Goal: Information Seeking & Learning: Learn about a topic

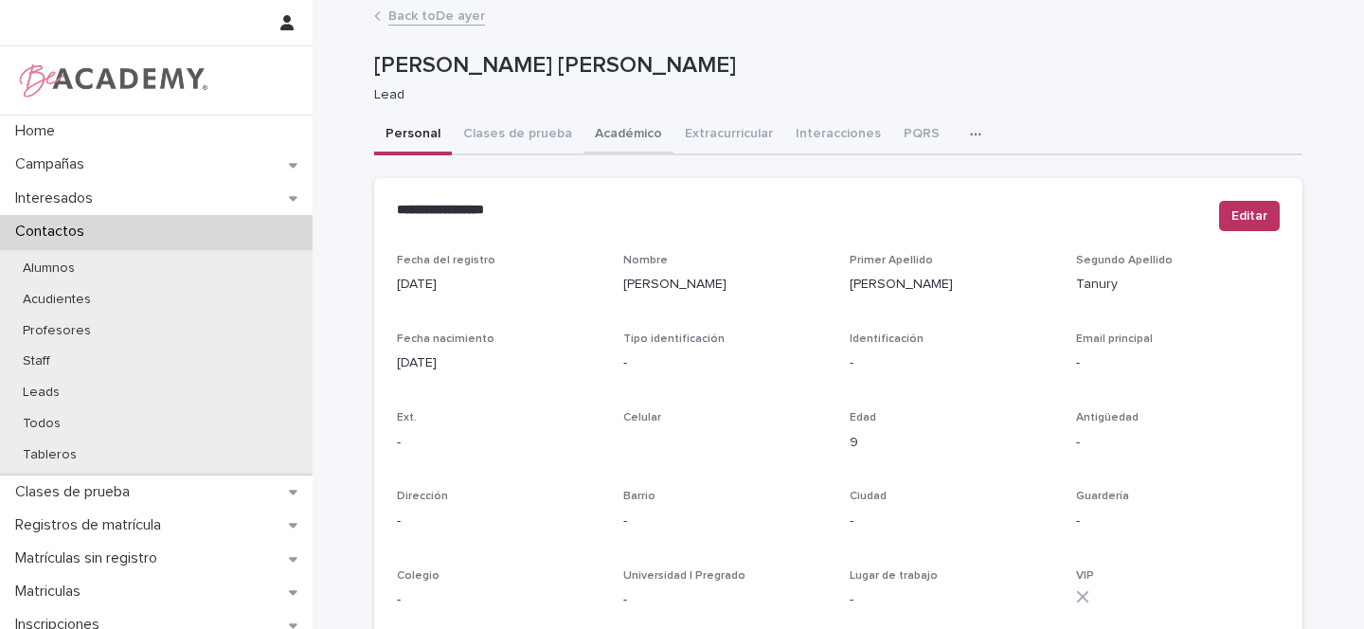
scroll to position [4, 0]
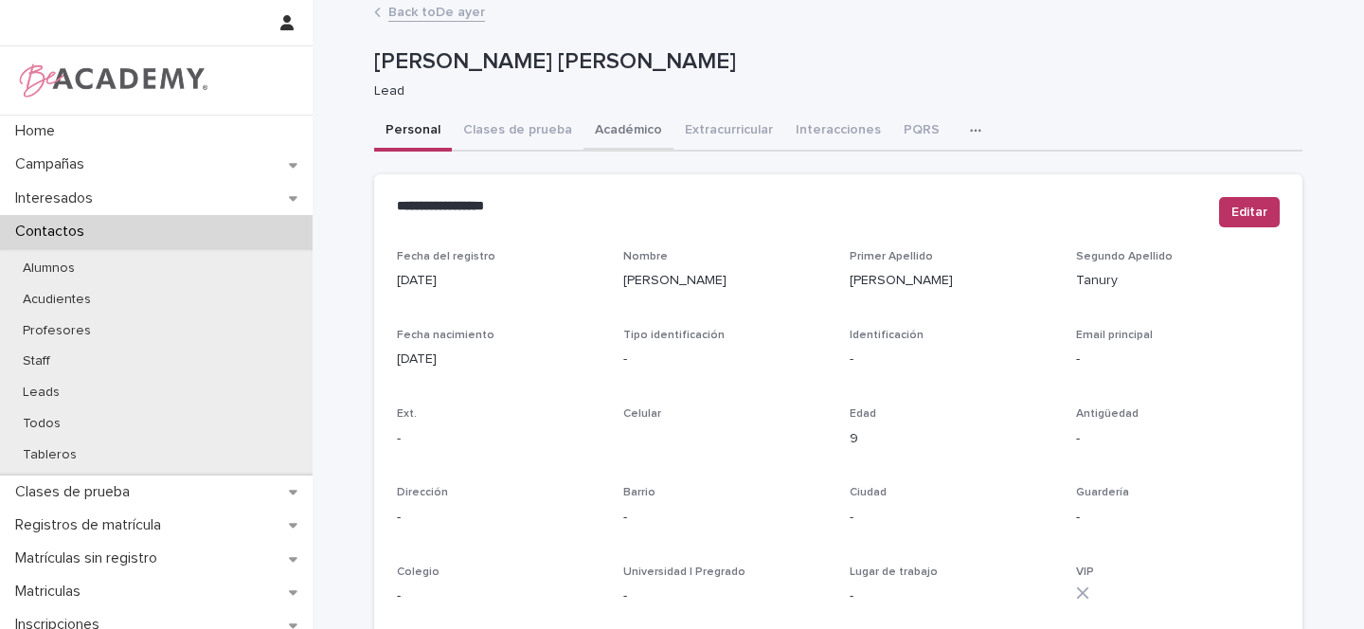
click at [595, 131] on button "Académico" at bounding box center [629, 132] width 90 height 40
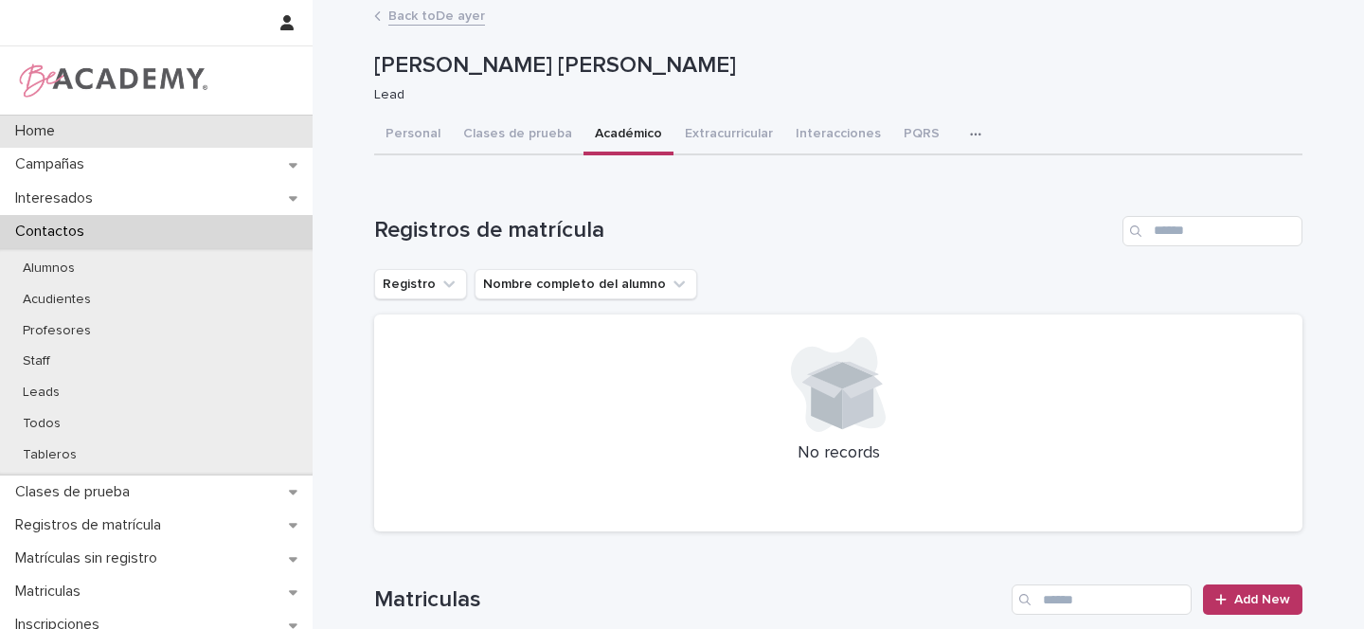
scroll to position [4, 0]
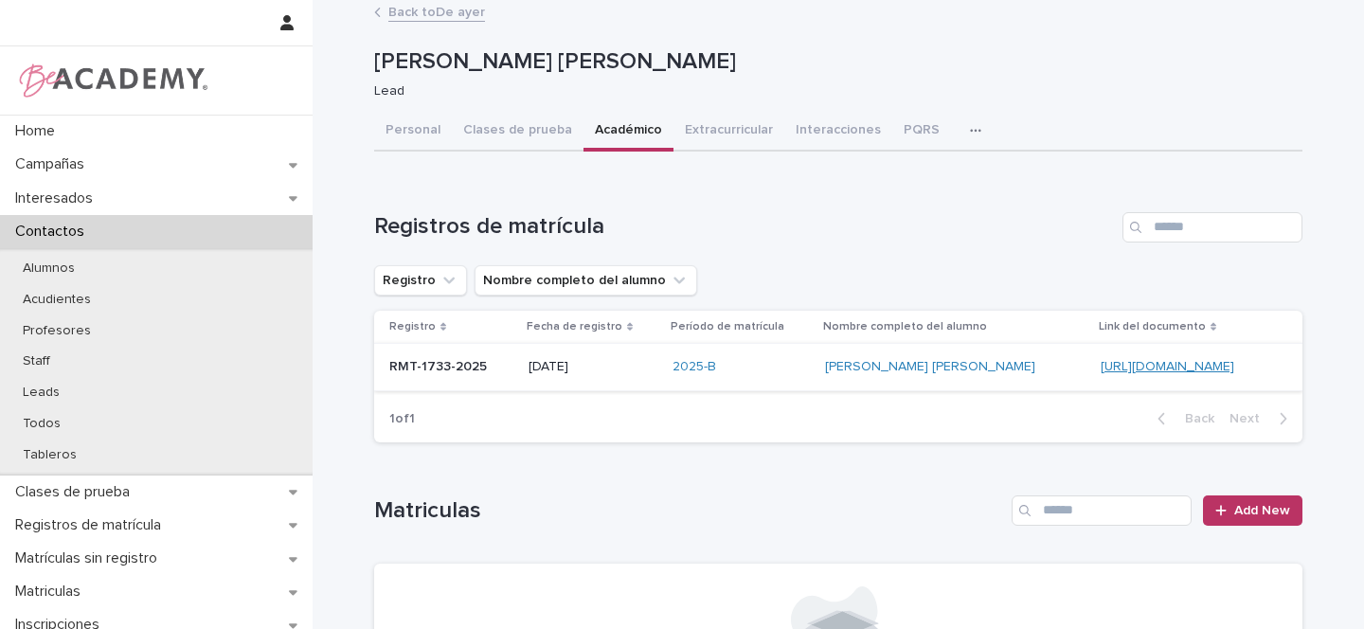
click at [1101, 371] on link "[URL][DOMAIN_NAME]" at bounding box center [1168, 366] width 134 height 13
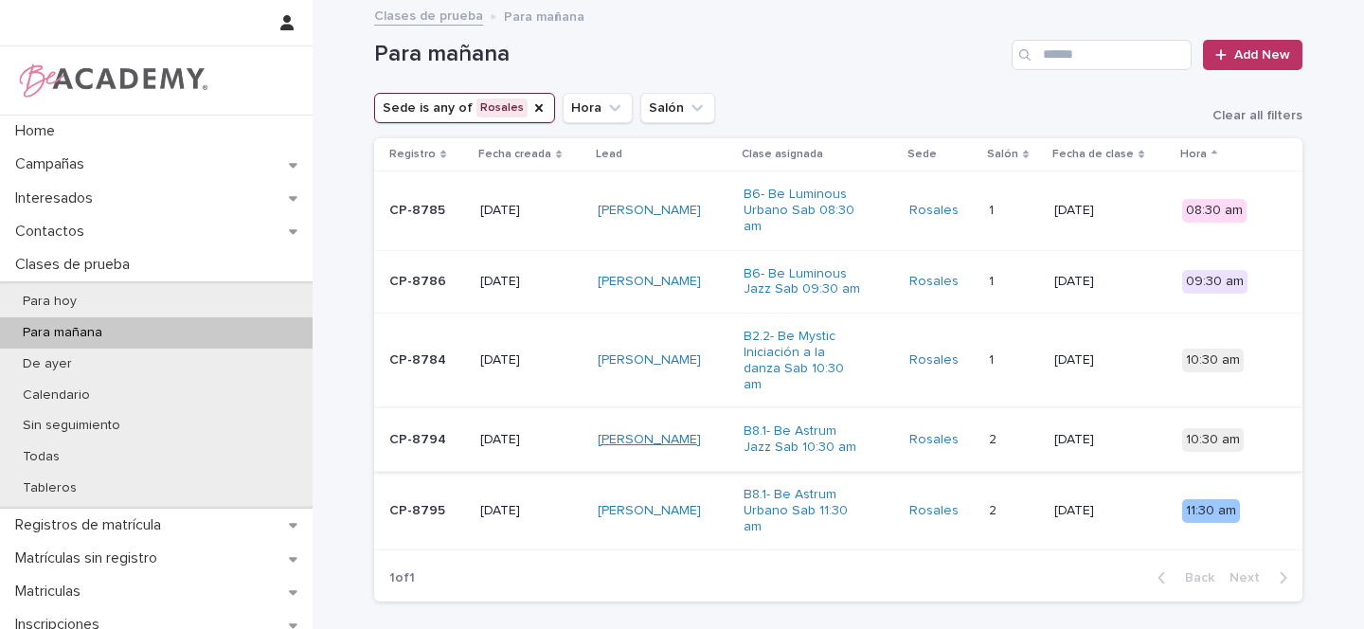
click at [636, 432] on link "Mariana Mora Gomez" at bounding box center [649, 440] width 103 height 16
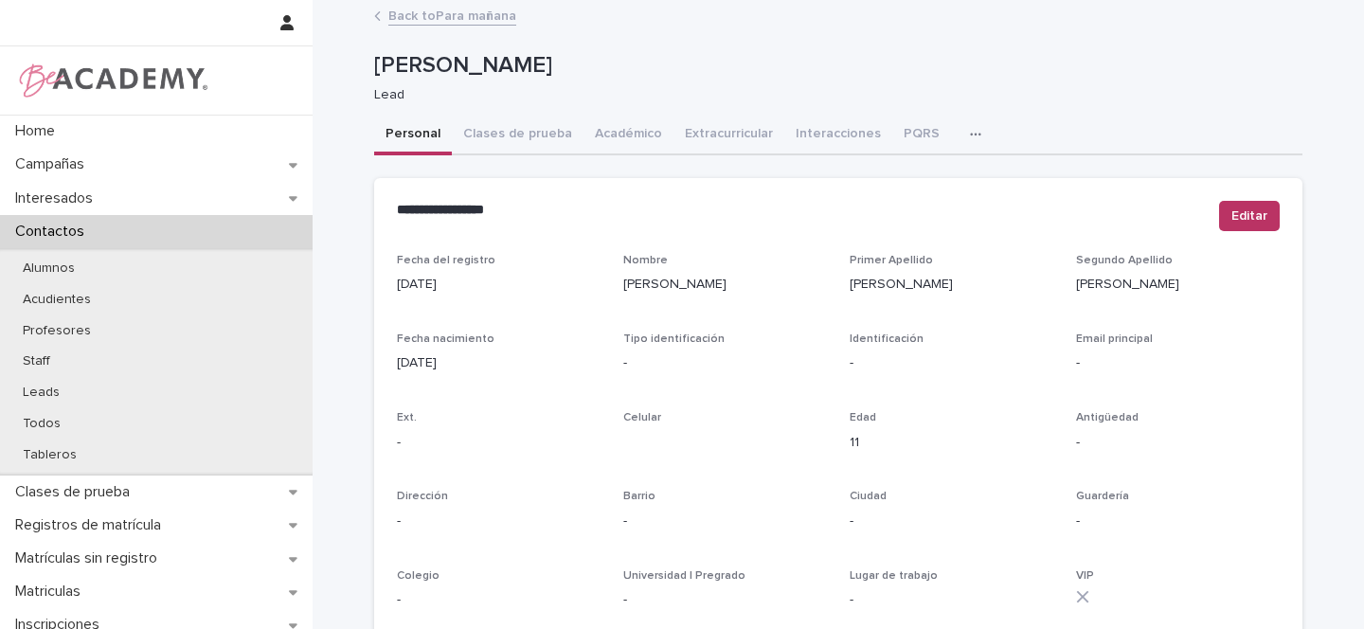
click at [434, 17] on link "Back to Para mañana" at bounding box center [452, 15] width 128 height 22
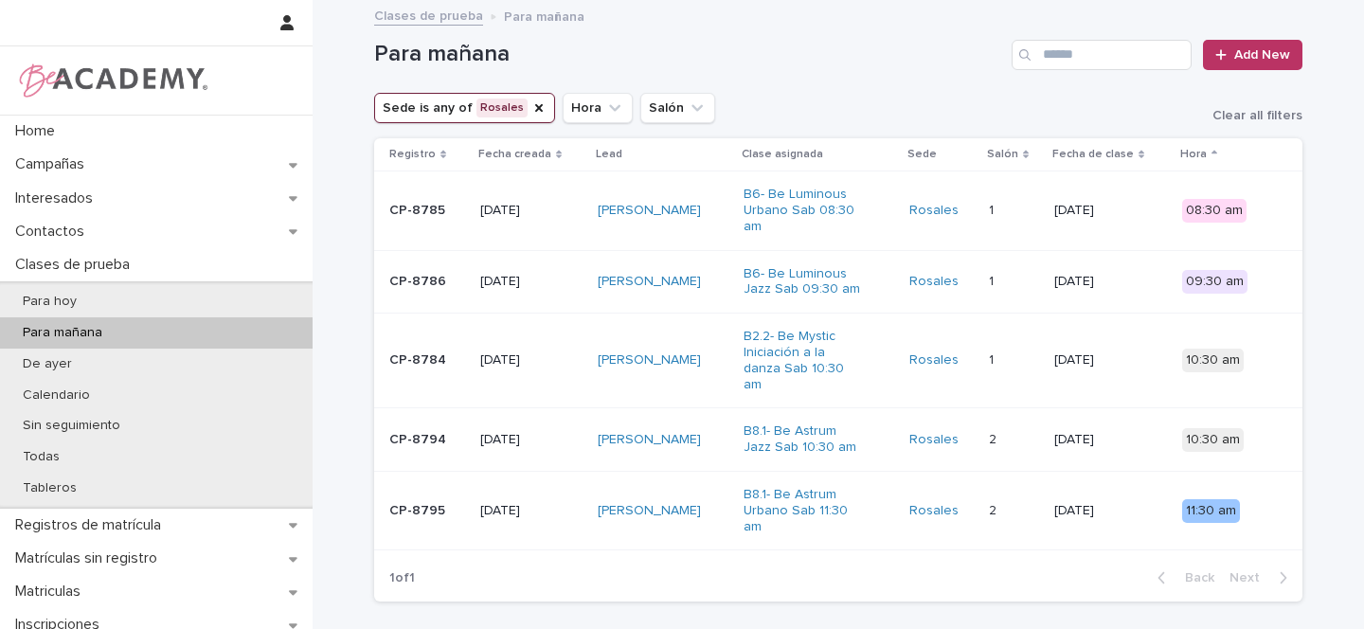
click at [712, 210] on div "Shayla Huebner" at bounding box center [664, 210] width 132 height 31
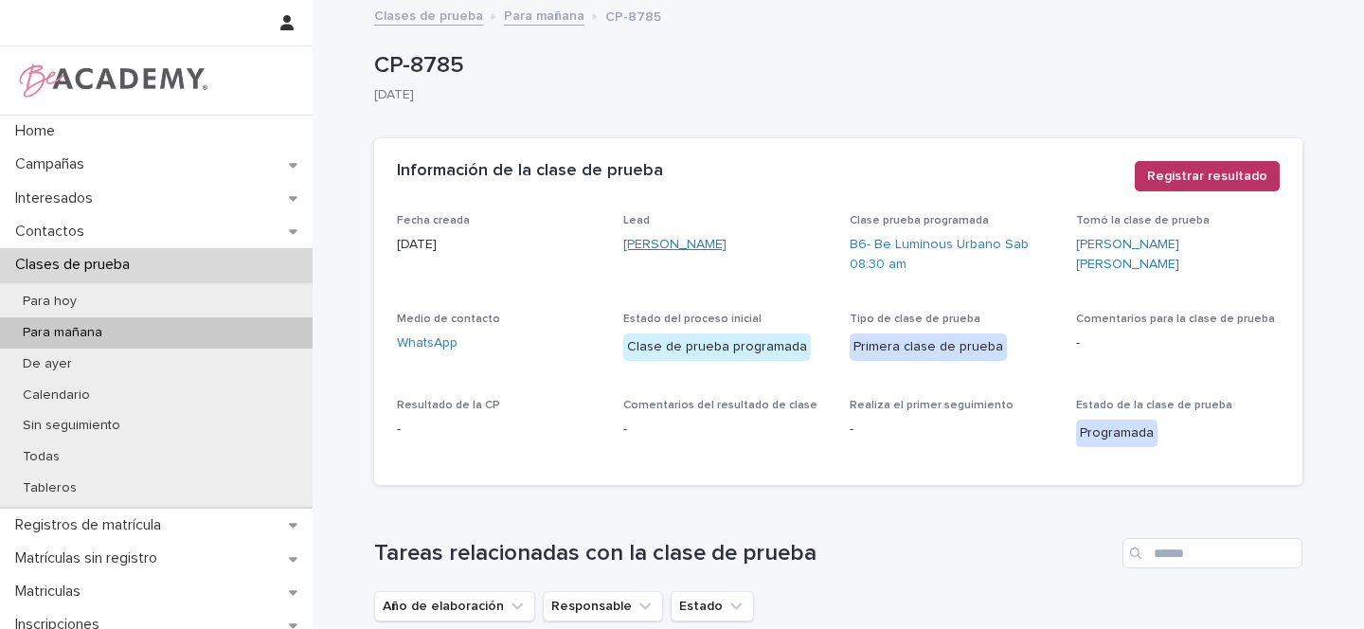
click at [689, 242] on link "Shayla Huebner" at bounding box center [674, 245] width 103 height 20
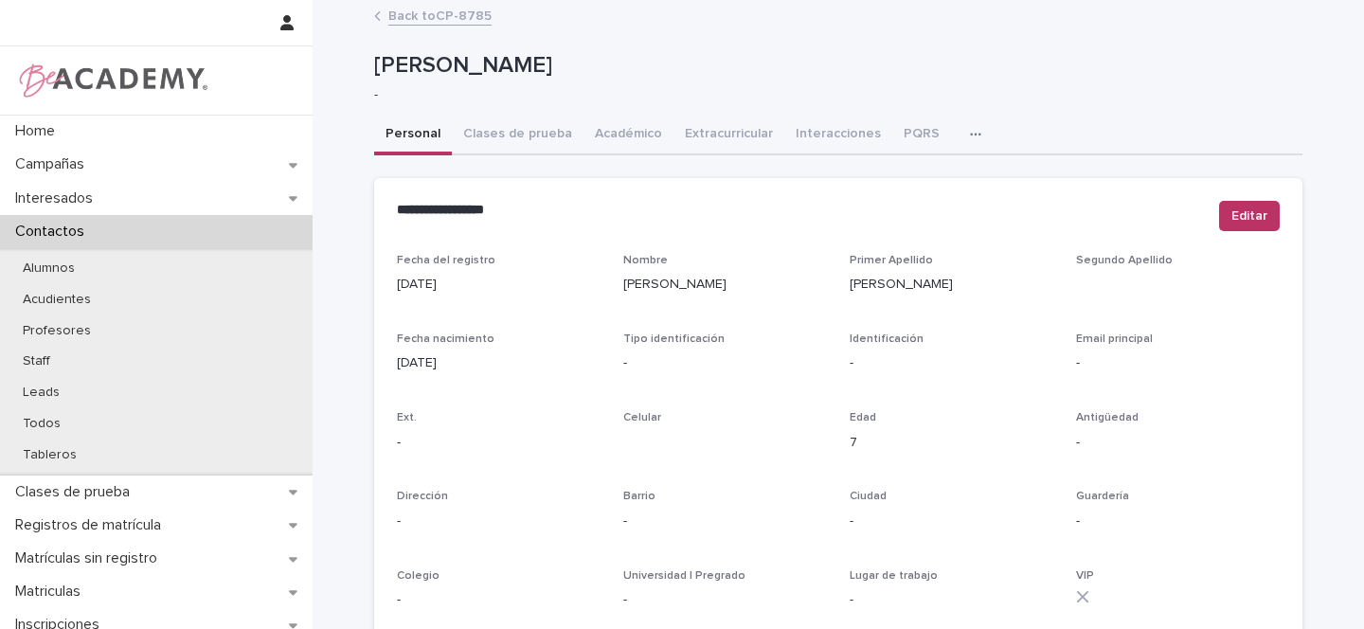
click at [431, 10] on link "Back to CP-8785" at bounding box center [439, 15] width 103 height 22
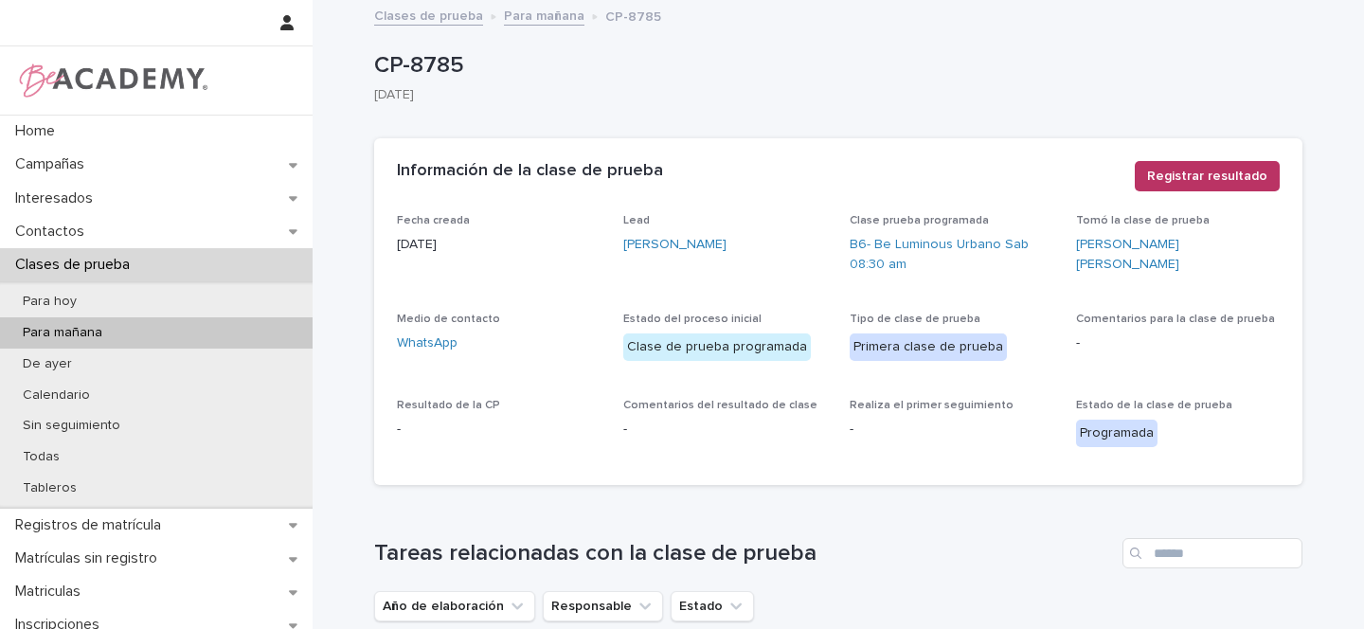
click at [556, 14] on link "Para mañana" at bounding box center [544, 15] width 81 height 22
